Goal: Browse casually

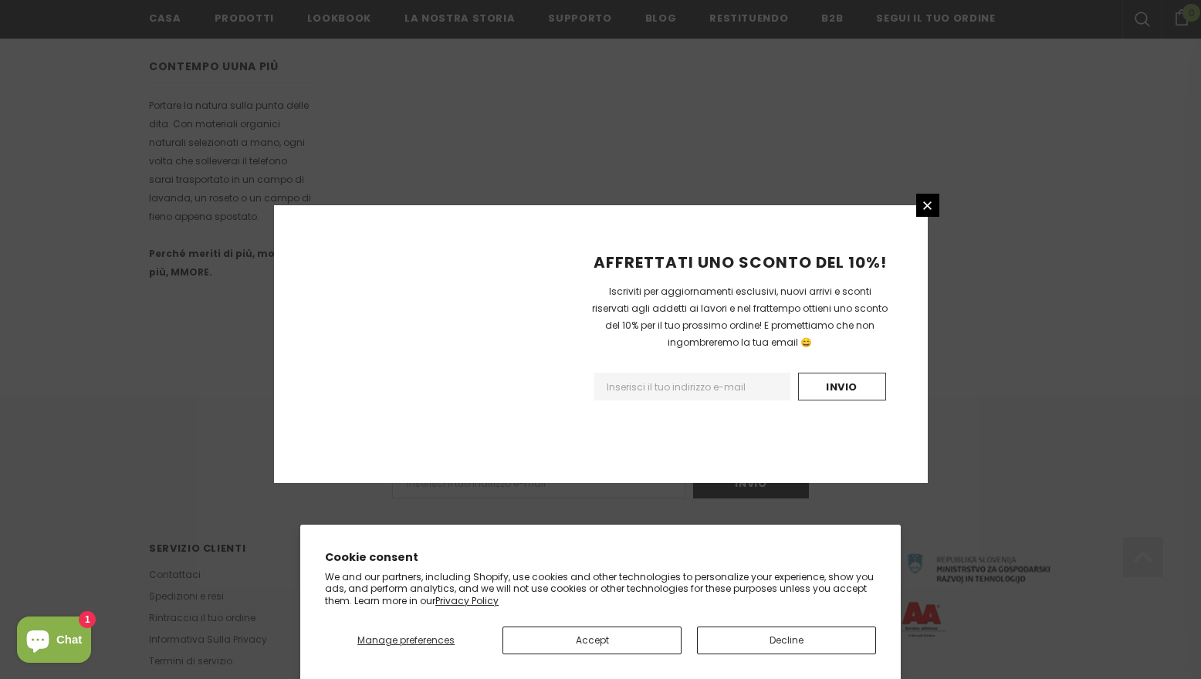
scroll to position [903, 0]
